Goal: Task Accomplishment & Management: Use online tool/utility

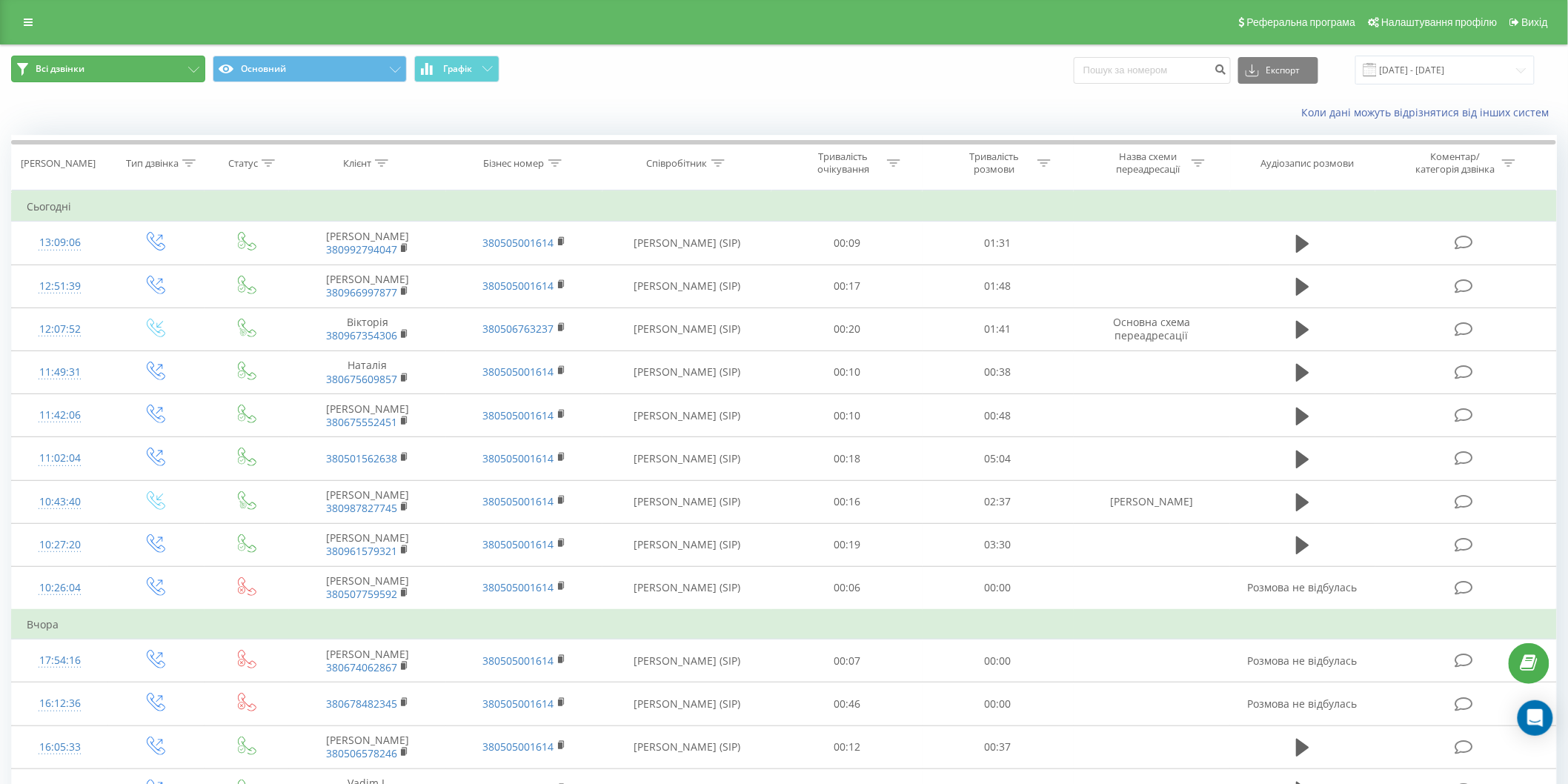
click at [63, 69] on span "Всі дзвінки" at bounding box center [60, 69] width 49 height 12
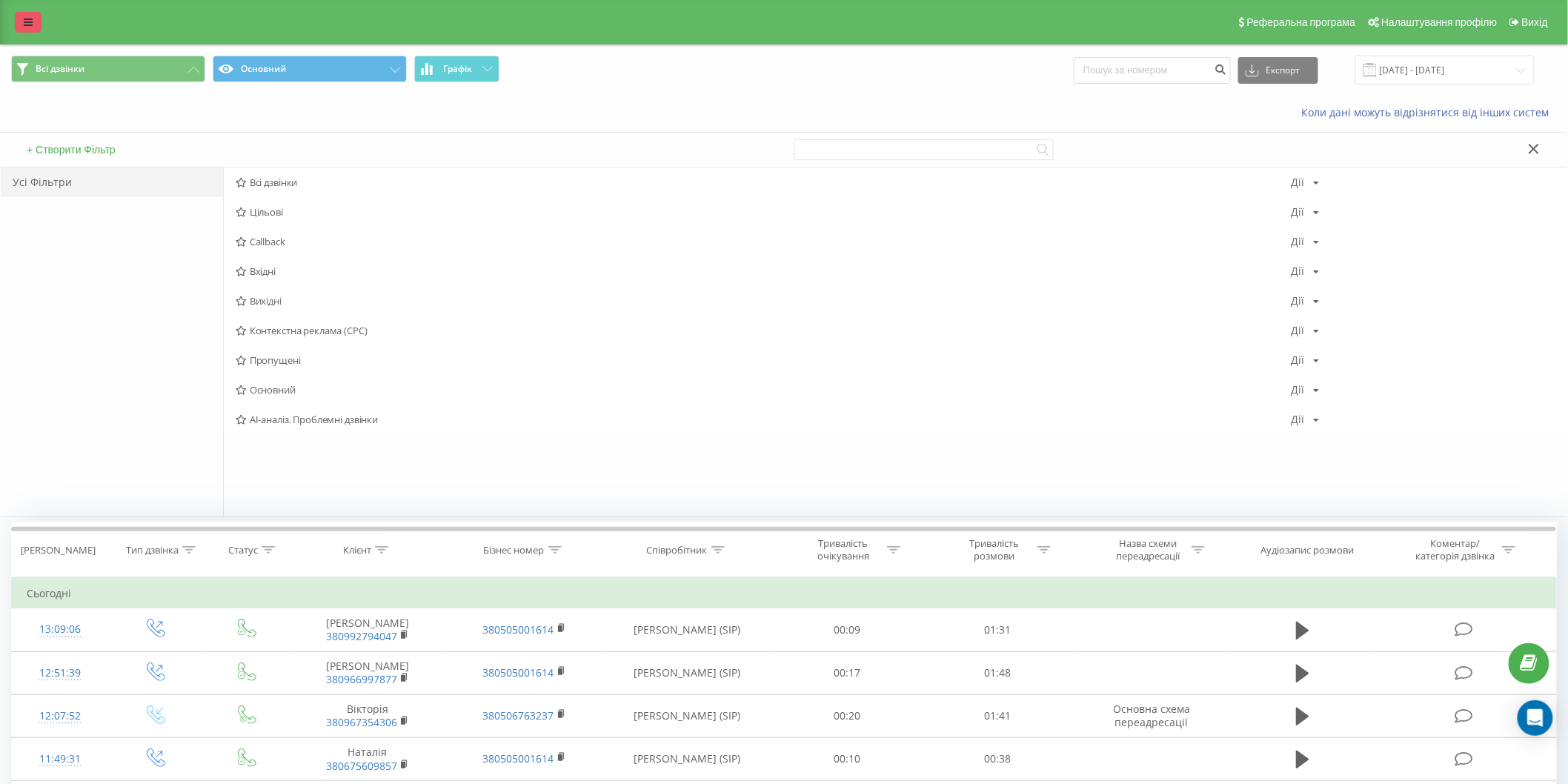
click at [28, 21] on icon at bounding box center [28, 22] width 9 height 11
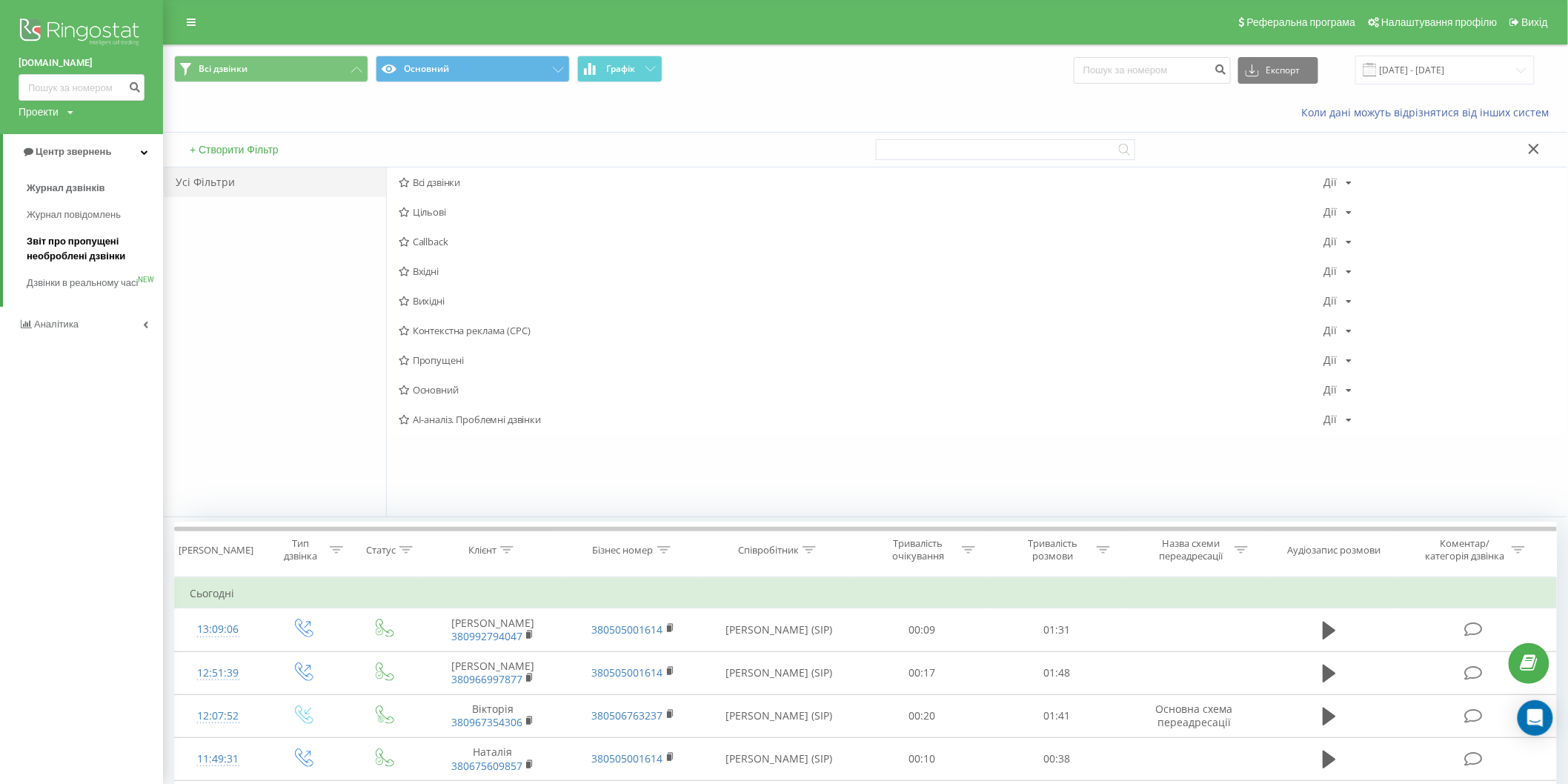
click at [99, 252] on span "Звіт про пропущені необроблені дзвінки" at bounding box center [91, 249] width 129 height 30
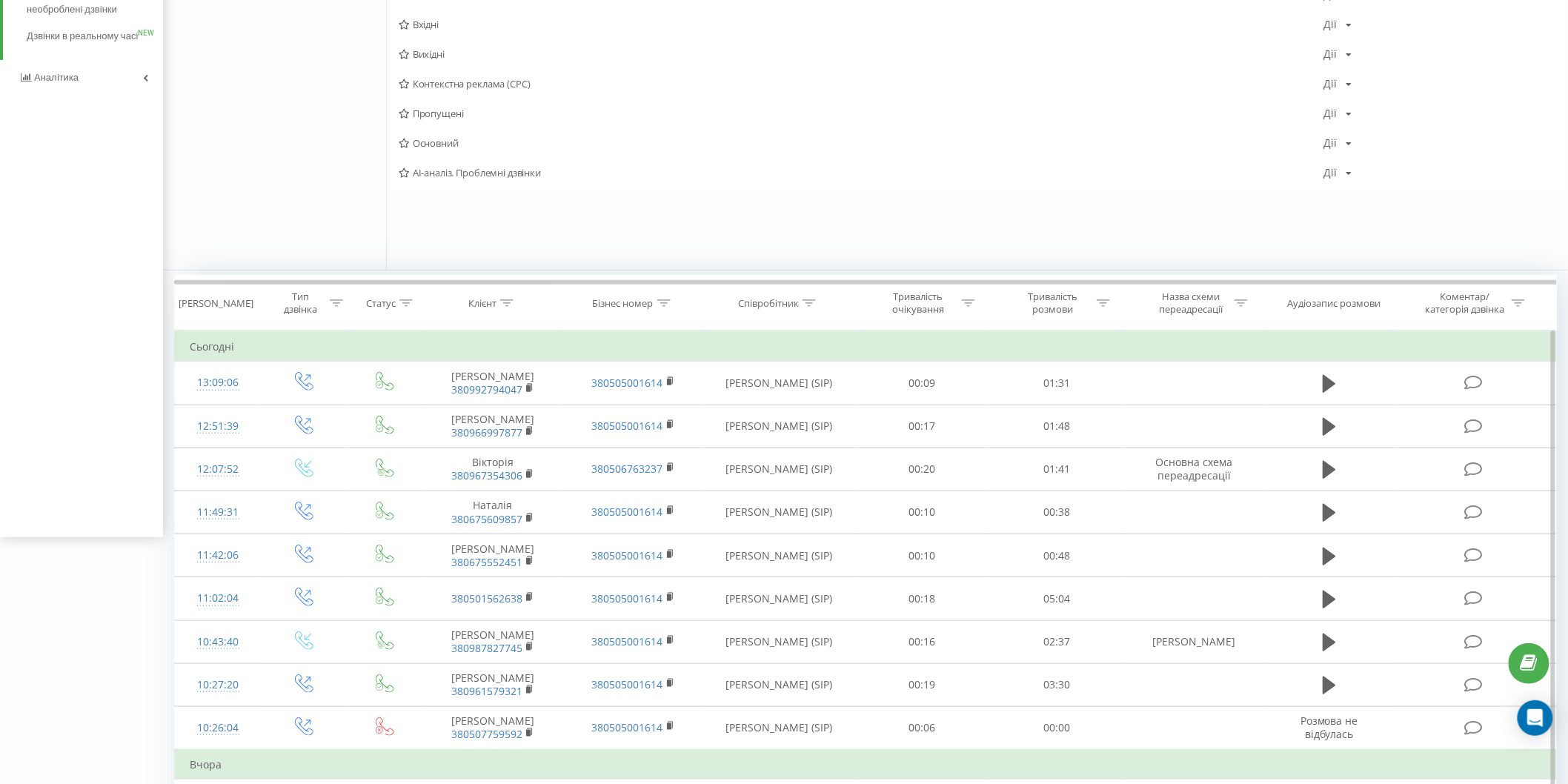
scroll to position [371, 0]
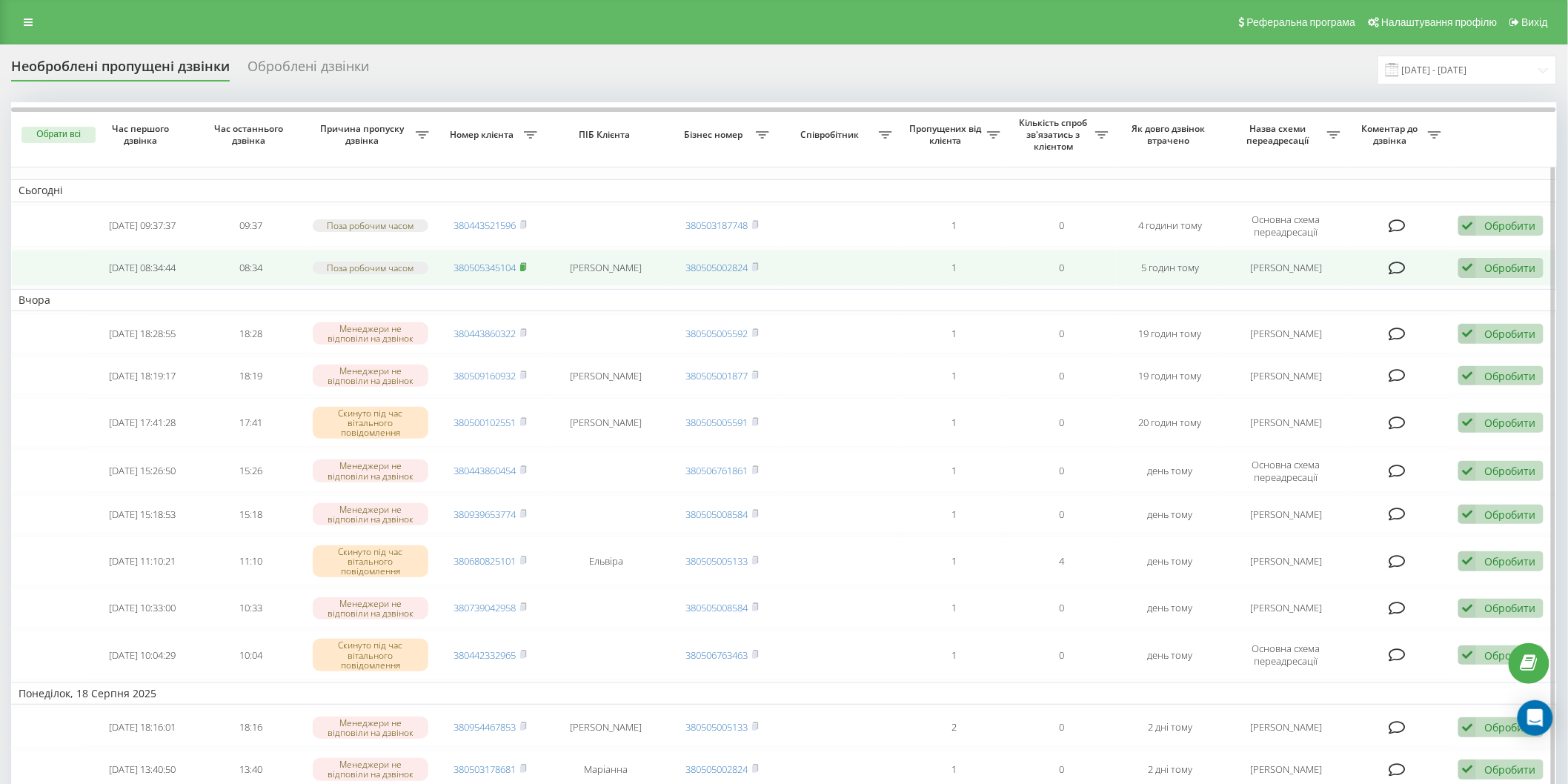
click at [527, 264] on icon at bounding box center [523, 266] width 7 height 9
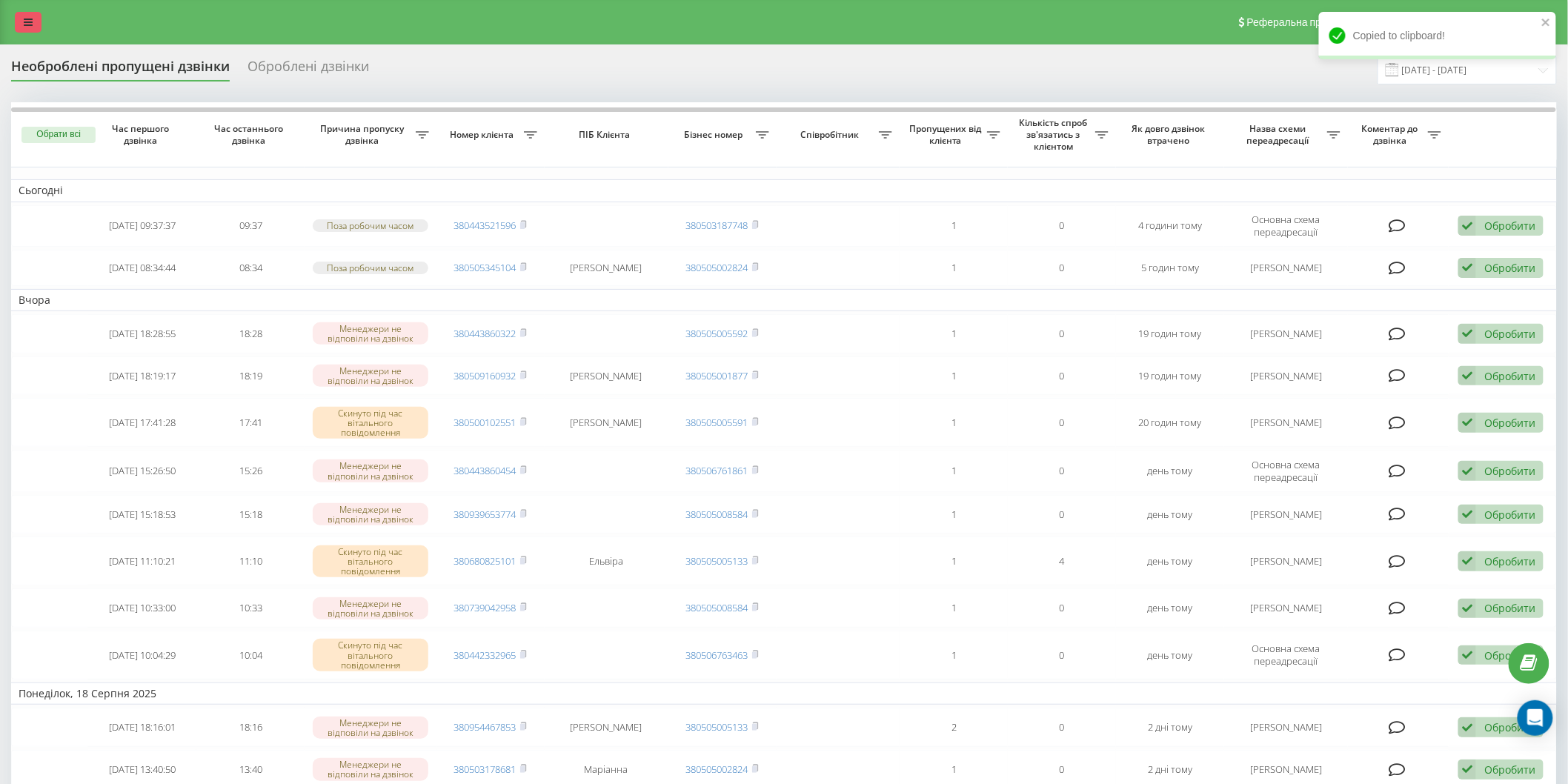
click at [21, 18] on link at bounding box center [27, 22] width 27 height 21
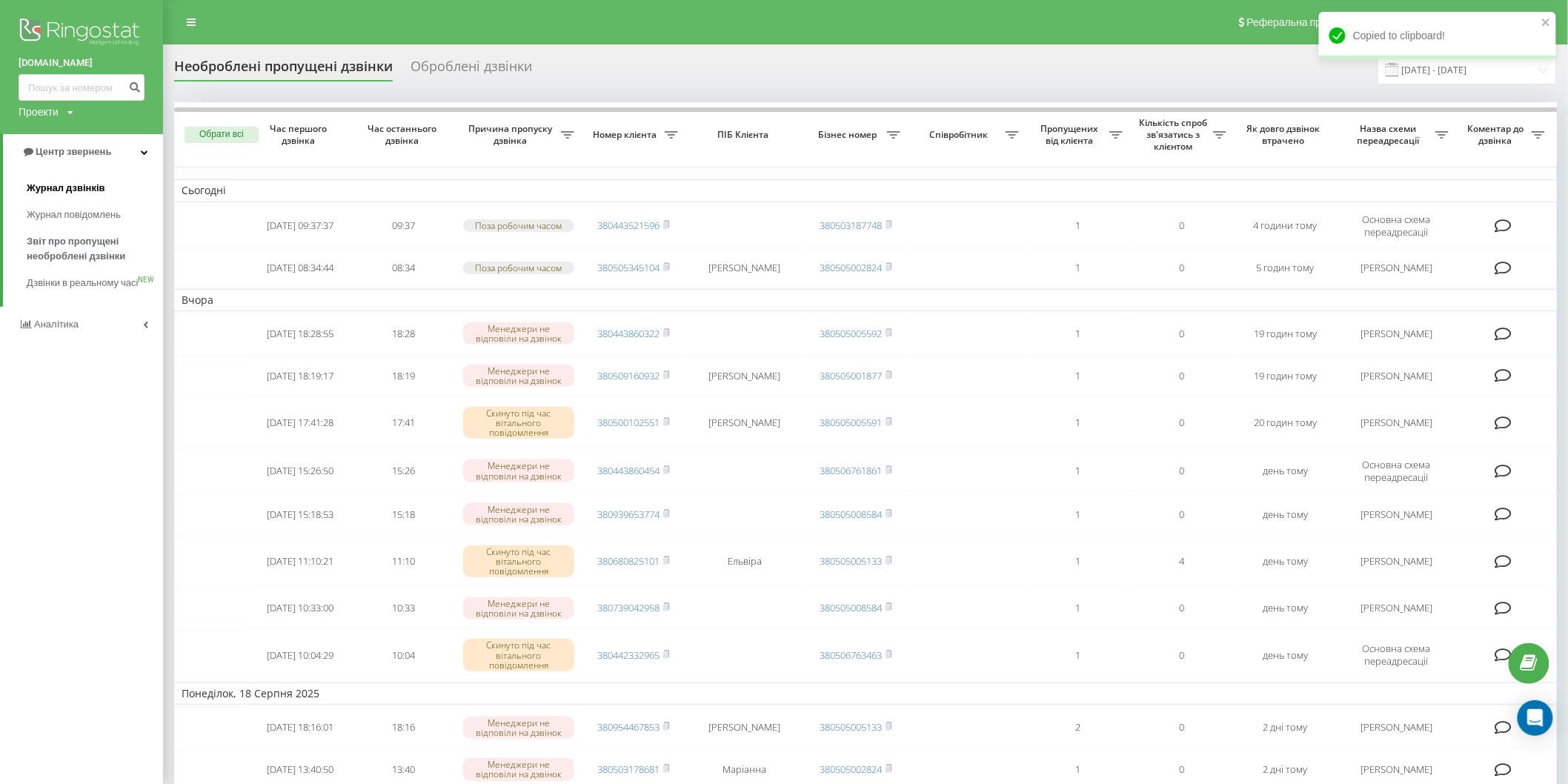
click at [77, 195] on span "Журнал дзвінків" at bounding box center [66, 188] width 79 height 15
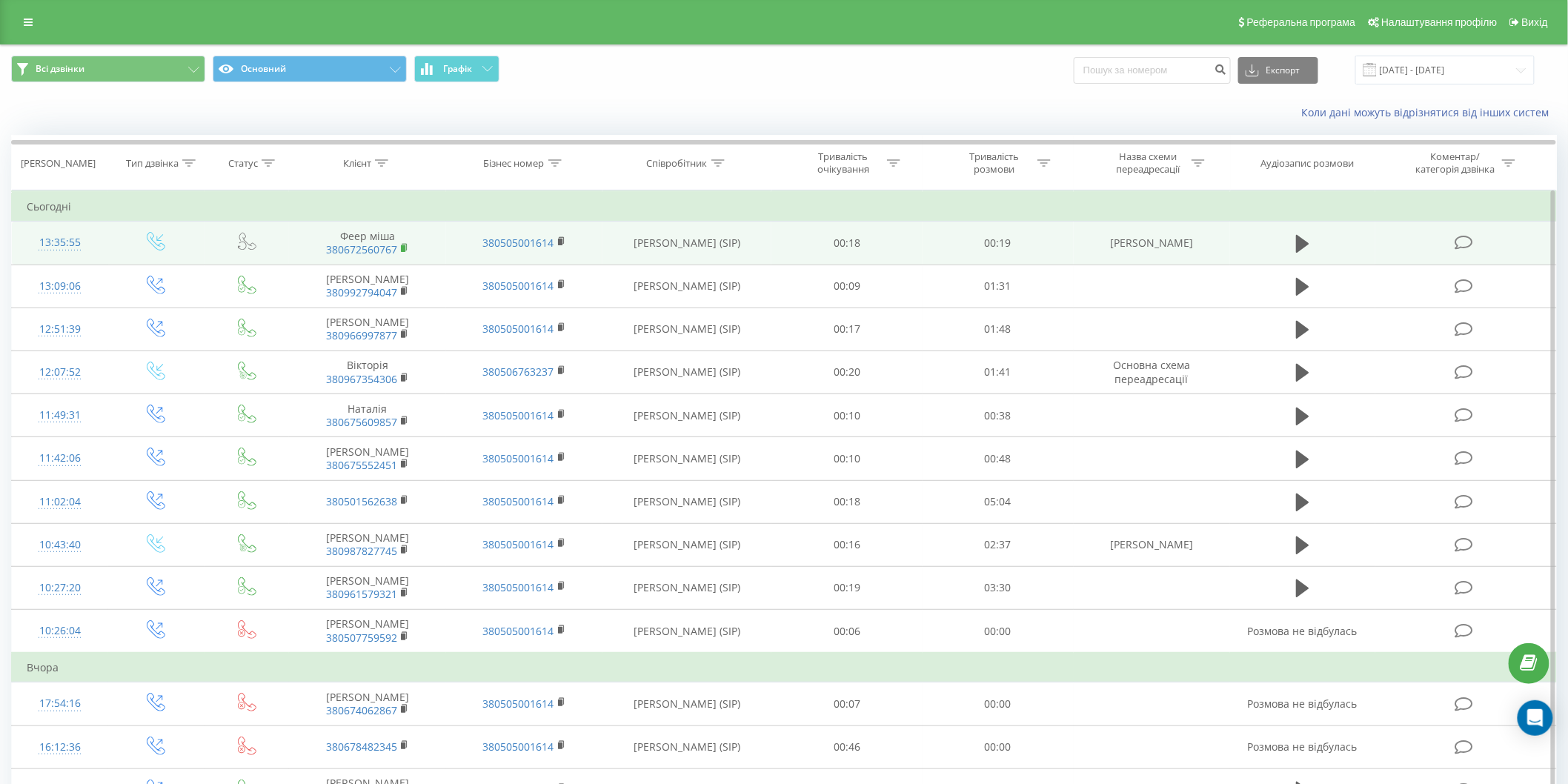
click at [406, 250] on icon at bounding box center [405, 248] width 8 height 11
